Goal: Find specific page/section: Find specific page/section

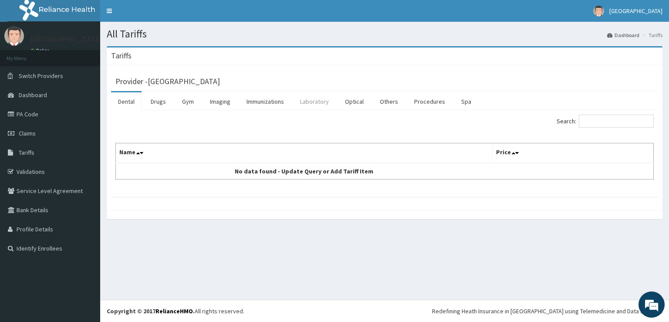
click at [317, 101] on link "Laboratory" at bounding box center [314, 101] width 43 height 18
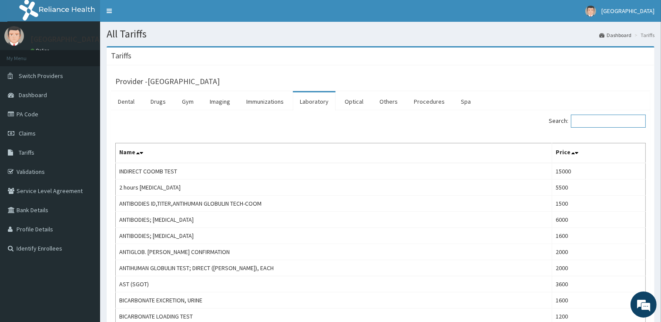
click at [587, 123] on input "Search:" at bounding box center [608, 120] width 75 height 13
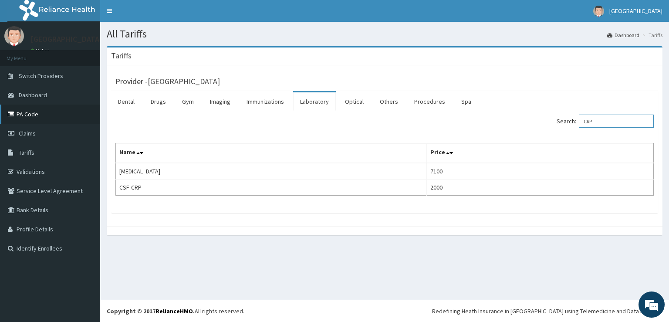
type input "CRP"
click at [29, 114] on link "PA Code" at bounding box center [50, 113] width 100 height 19
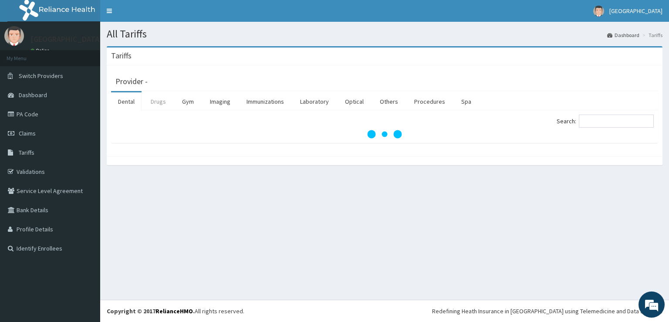
click at [160, 101] on link "Drugs" at bounding box center [158, 101] width 29 height 18
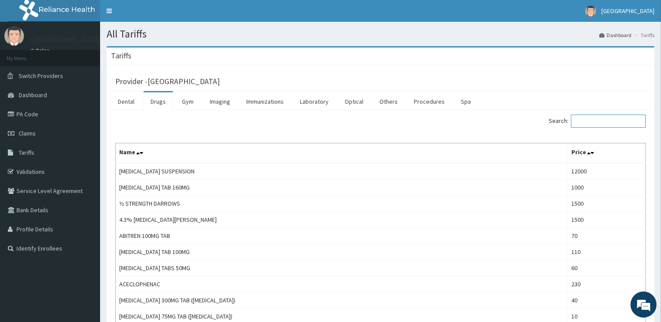
click at [610, 121] on input "Search:" at bounding box center [608, 120] width 75 height 13
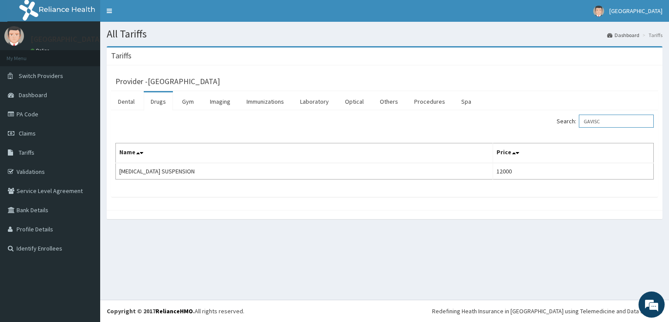
click at [614, 116] on input "GAVISC" at bounding box center [616, 120] width 75 height 13
type input "G"
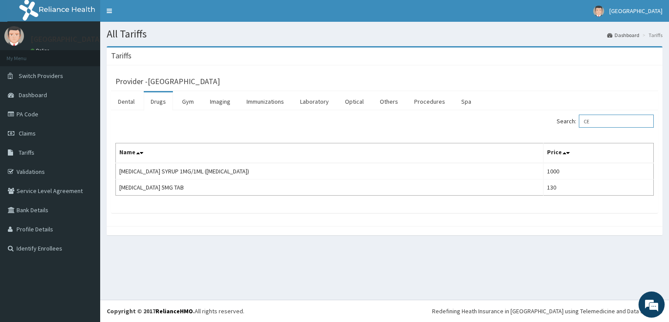
type input "C"
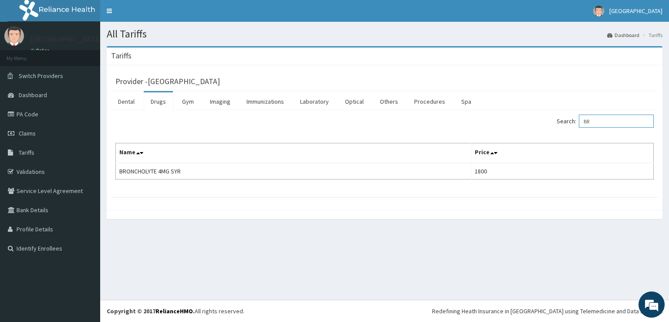
type input "B"
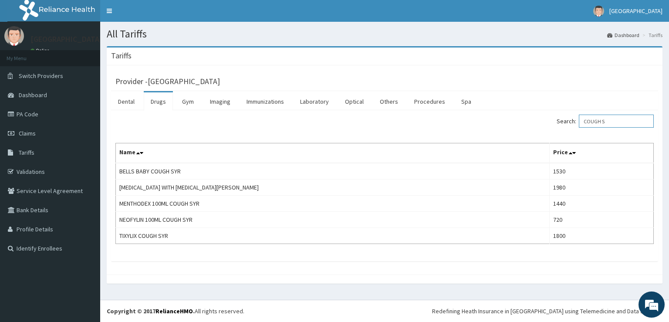
click at [622, 122] on input "COUGH S" at bounding box center [616, 120] width 75 height 13
type input "C"
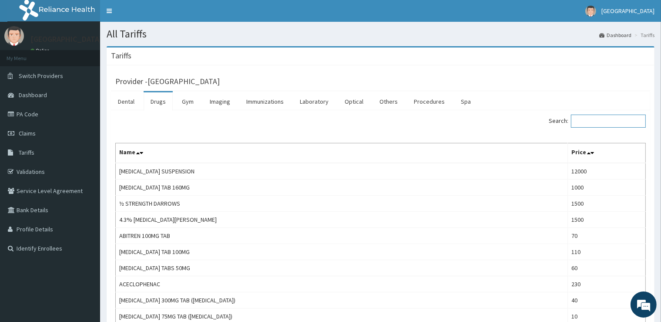
click at [584, 121] on input "Search:" at bounding box center [608, 120] width 75 height 13
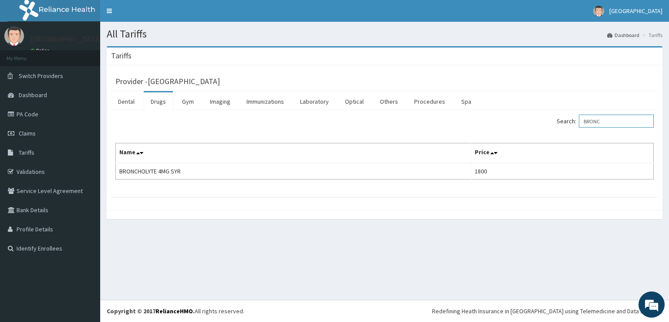
type input "BRONC"
click at [53, 110] on link "PA Code" at bounding box center [50, 113] width 100 height 19
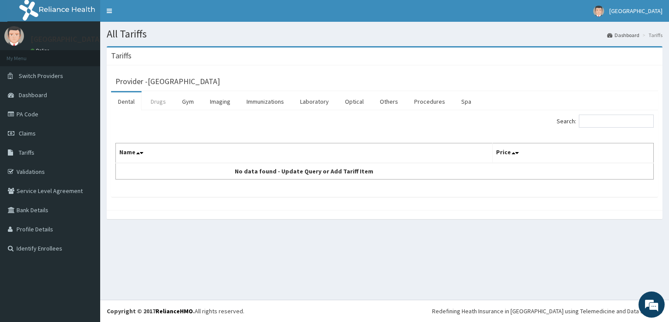
click at [148, 102] on link "Drugs" at bounding box center [158, 101] width 29 height 18
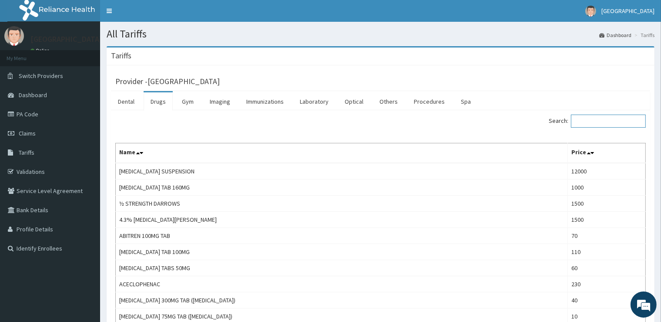
click at [591, 121] on input "Search:" at bounding box center [608, 120] width 75 height 13
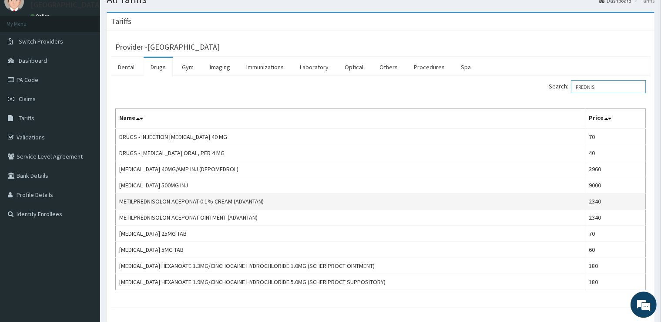
scroll to position [46, 0]
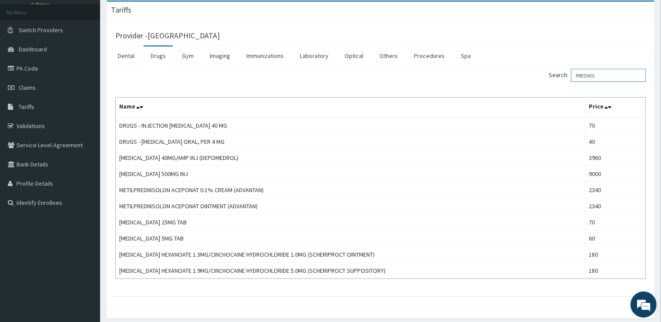
click at [606, 74] on input "PREDNIS" at bounding box center [608, 75] width 75 height 13
type input "P"
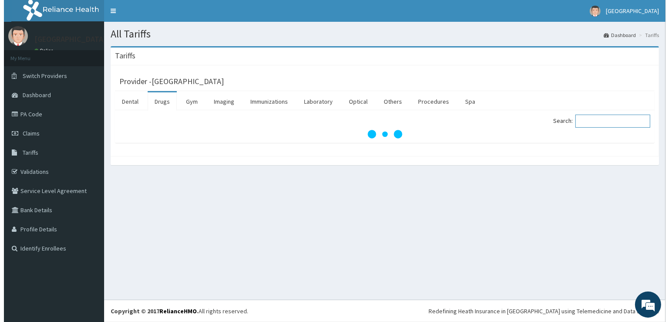
scroll to position [0, 0]
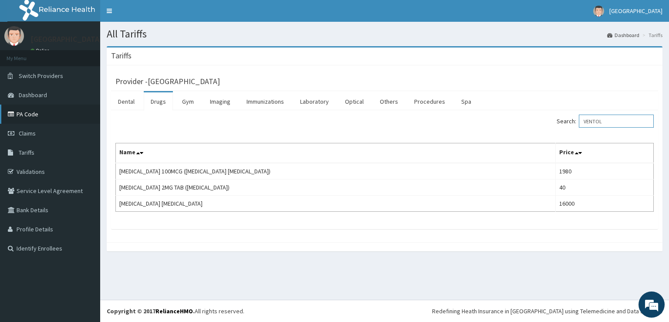
type input "VENTOL"
click at [49, 115] on link "PA Code" at bounding box center [50, 113] width 100 height 19
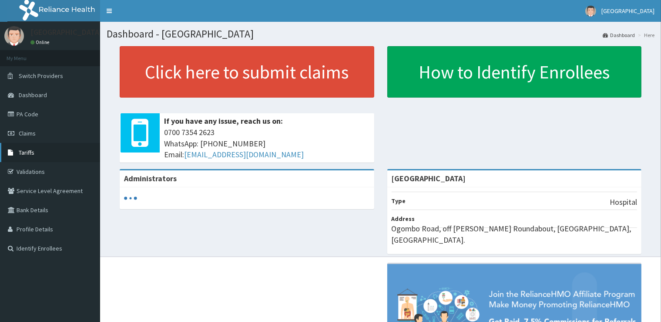
click at [30, 153] on span "Tariffs" at bounding box center [27, 152] width 16 height 8
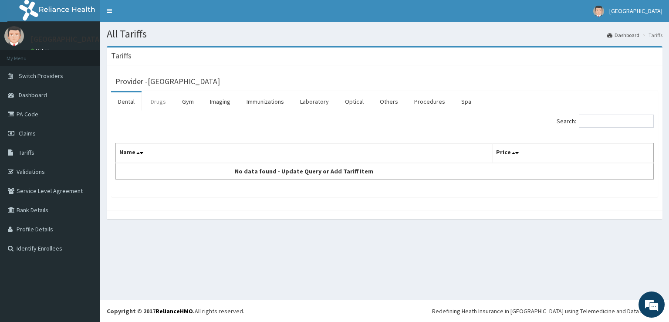
click at [163, 102] on link "Drugs" at bounding box center [158, 101] width 29 height 18
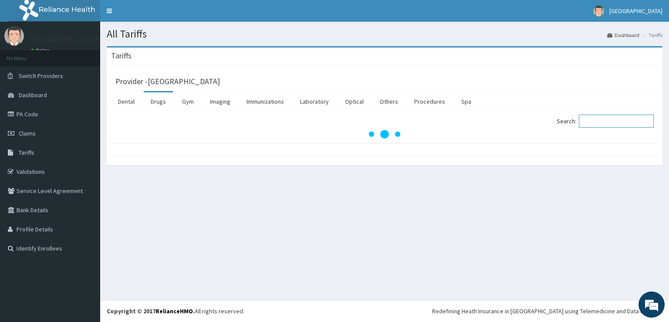
click at [600, 125] on input "Search:" at bounding box center [616, 120] width 75 height 13
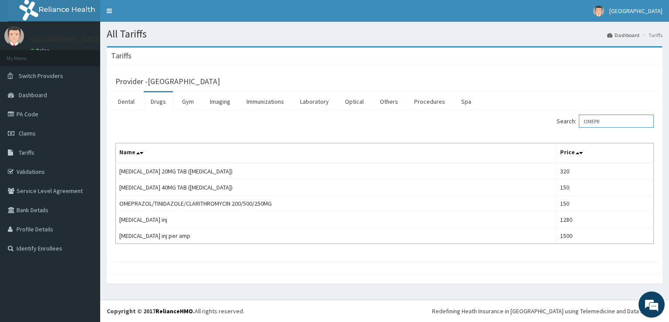
type input "OMEPR"
